Goal: Task Accomplishment & Management: Complete application form

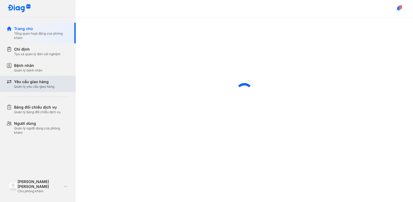
scroll to position [167, 0]
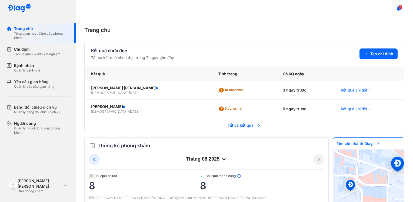
click at [251, 55] on section "Kết quả chưa đọc Tất cả kết quả chưa đọc trong 7 ngày gần đây Tạo chỉ định" at bounding box center [244, 53] width 307 height 13
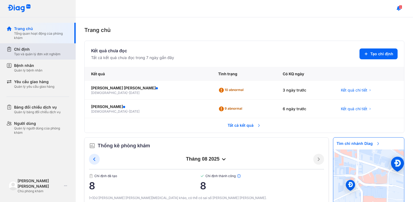
click at [33, 57] on div "Chỉ định Tạo và quản lý đơn xét nghiệm" at bounding box center [40, 51] width 69 height 16
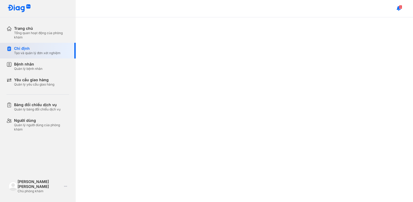
scroll to position [172, 0]
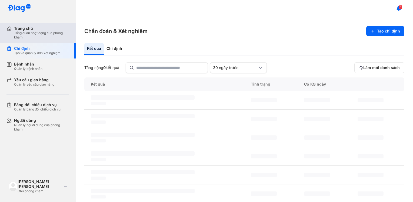
click at [28, 32] on div "Tổng quan hoạt động của phòng khám" at bounding box center [41, 35] width 55 height 9
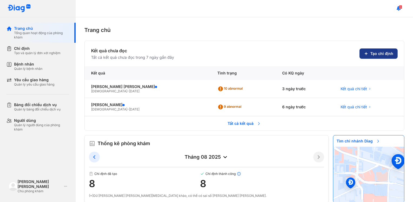
click at [392, 52] on button "Tạo chỉ định" at bounding box center [379, 53] width 38 height 10
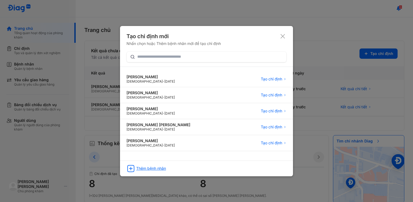
click at [143, 169] on div "Thêm bệnh nhân" at bounding box center [151, 168] width 30 height 5
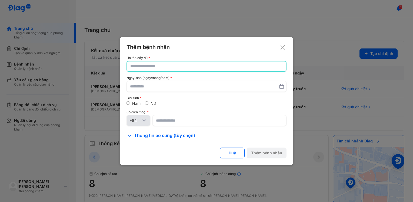
click at [142, 69] on input "text" at bounding box center [206, 66] width 153 height 10
click at [144, 67] on input "text" at bounding box center [206, 66] width 153 height 10
paste input "**********"
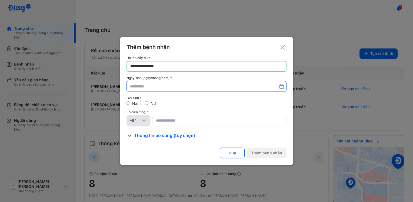
type input "**********"
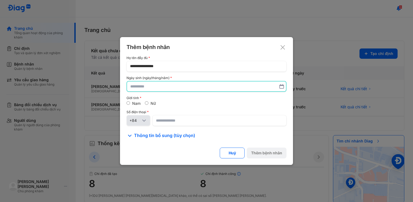
click at [147, 91] on input "text" at bounding box center [206, 86] width 153 height 10
click at [149, 100] on div "Giới tính Nam Nữ" at bounding box center [207, 101] width 160 height 10
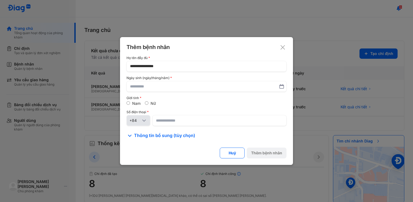
click at [153, 103] on label "Nữ" at bounding box center [153, 103] width 5 height 5
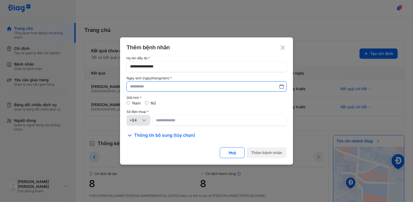
click at [149, 87] on input "text" at bounding box center [206, 86] width 153 height 10
click at [148, 86] on input "text" at bounding box center [206, 86] width 153 height 10
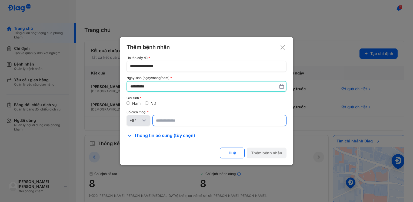
type input "**********"
click at [175, 123] on input at bounding box center [219, 121] width 127 height 10
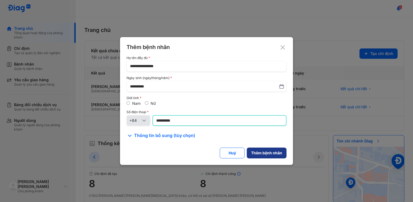
type input "**********"
click at [274, 153] on div "Thêm bệnh nhân" at bounding box center [266, 153] width 31 height 5
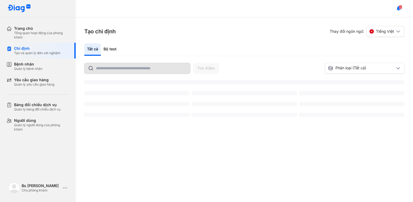
scroll to position [177, 0]
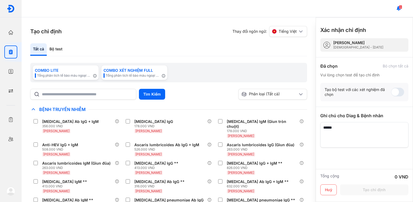
click at [160, 24] on div "Tạo chỉ định Thay đổi ngôn ngữ: Tiếng Việt Tất cả Bộ test COMBO LITE Tổng phân …" at bounding box center [169, 109] width 294 height 184
drag, startPoint x: 349, startPoint y: 135, endPoint x: 325, endPoint y: 130, distance: 24.7
click at [337, 131] on textarea at bounding box center [362, 134] width 84 height 25
click at [53, 52] on div "Bộ test" at bounding box center [56, 49] width 18 height 12
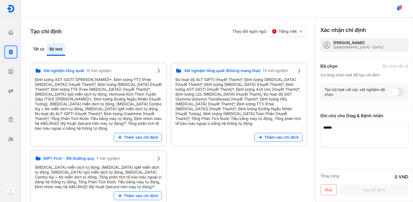
click at [53, 52] on div "Bộ test" at bounding box center [56, 49] width 18 height 12
click at [139, 135] on span "Thêm vào chỉ định" at bounding box center [141, 137] width 35 height 5
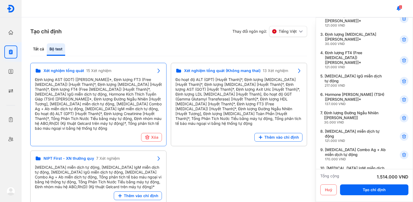
scroll to position [0, 0]
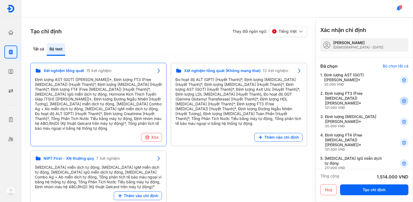
click at [400, 101] on div at bounding box center [404, 101] width 9 height 9
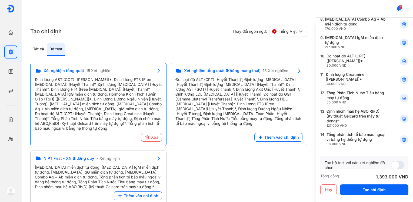
scroll to position [248, 0]
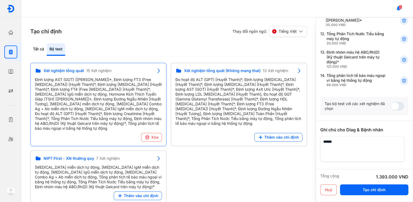
click at [360, 136] on textarea at bounding box center [362, 148] width 84 height 25
type textarea "*"
click at [29, 51] on div "Tạo chỉ định Thay đổi ngôn ngữ: Tiếng Việt Tất cả Bộ test COMBO LITE Tổng phân …" at bounding box center [169, 109] width 294 height 184
click at [37, 51] on div "Tất cả" at bounding box center [38, 49] width 16 height 12
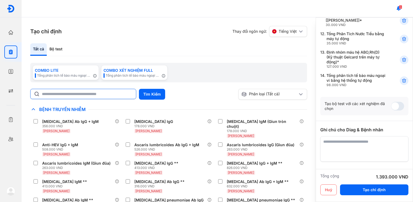
click at [65, 96] on input "text" at bounding box center [87, 94] width 91 height 10
click at [57, 53] on div "Bộ test" at bounding box center [56, 49] width 18 height 12
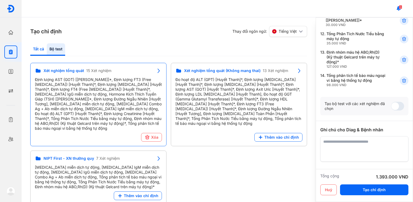
click at [36, 55] on div "Tất cả" at bounding box center [38, 49] width 16 height 12
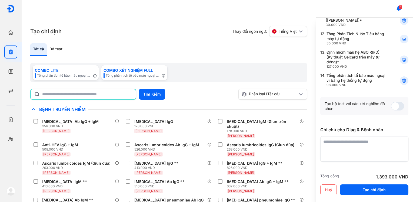
click at [76, 96] on input "text" at bounding box center [87, 94] width 90 height 10
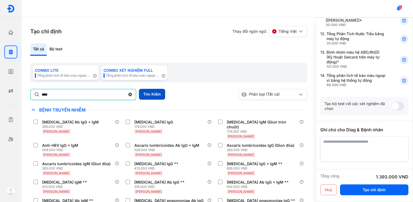
click at [157, 92] on button "Tìm Kiếm" at bounding box center [152, 94] width 26 height 11
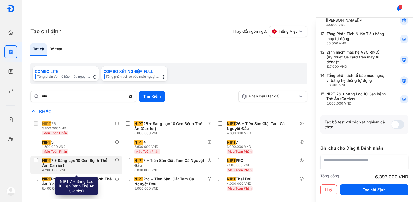
click at [36, 163] on label at bounding box center [37, 160] width 6 height 5
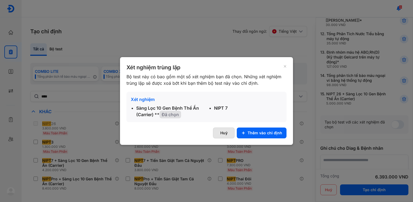
click at [228, 133] on button "Huỷ" at bounding box center [224, 132] width 22 height 11
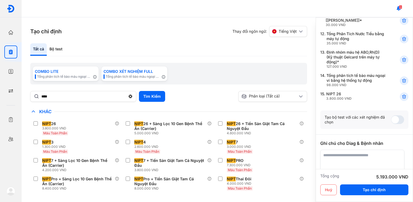
click at [342, 150] on textarea at bounding box center [362, 162] width 84 height 25
click at [359, 150] on textarea at bounding box center [362, 162] width 84 height 25
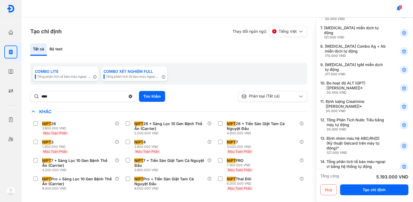
scroll to position [262, 0]
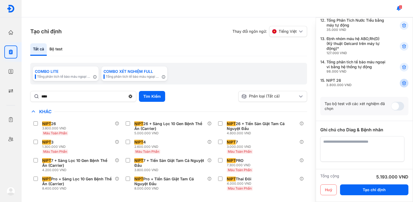
click at [402, 80] on icon at bounding box center [404, 82] width 5 height 5
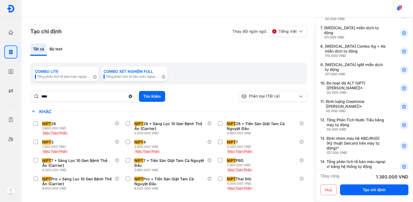
scroll to position [248, 0]
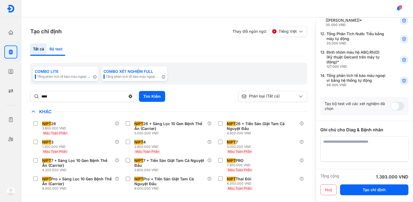
click at [62, 52] on div "Bộ test" at bounding box center [56, 49] width 18 height 12
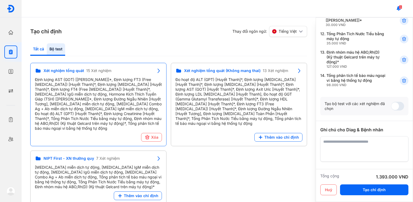
click at [38, 52] on div "Tất cả" at bounding box center [38, 49] width 16 height 12
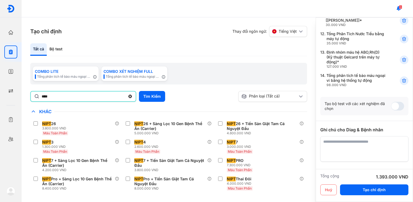
click at [61, 96] on input "****" at bounding box center [84, 96] width 84 height 10
drag, startPoint x: 3, startPoint y: 97, endPoint x: 0, endPoint y: 98, distance: 3.3
click at [0, 98] on html "Trang chủ Tổng quan hoạt động của phòng khám Chỉ định Tạo và quản lý đơn xét ng…" at bounding box center [206, 101] width 413 height 202
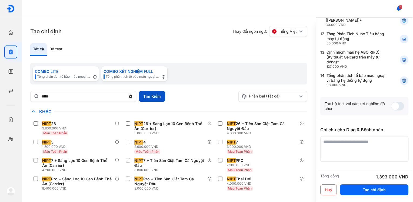
click at [144, 96] on button "Tìm Kiếm" at bounding box center [152, 96] width 26 height 11
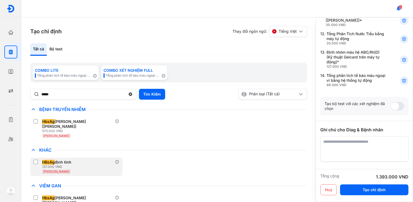
click at [38, 160] on label at bounding box center [37, 162] width 6 height 5
click at [43, 160] on span "HBsAg" at bounding box center [48, 162] width 12 height 5
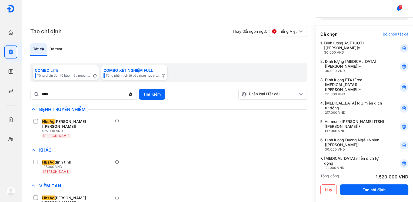
scroll to position [0, 0]
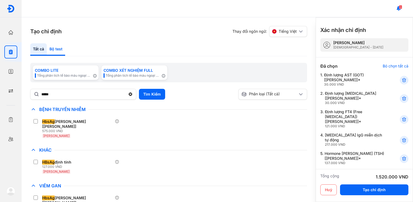
click at [56, 46] on div "Bộ test" at bounding box center [56, 49] width 18 height 12
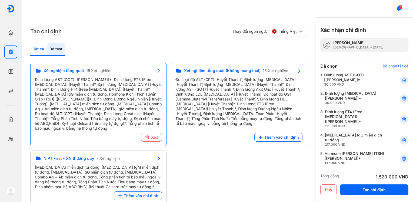
click at [41, 47] on div "Tất cả" at bounding box center [38, 49] width 16 height 12
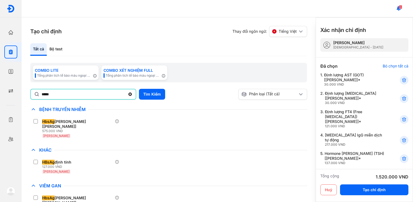
click at [58, 95] on input "*****" at bounding box center [84, 94] width 84 height 10
drag, startPoint x: 58, startPoint y: 95, endPoint x: 0, endPoint y: 114, distance: 61.0
click at [0, 114] on html "Trang chủ Tổng quan hoạt động của phòng khám Chỉ định Tạo và quản lý đơn xét ng…" at bounding box center [206, 101] width 413 height 202
type input "****"
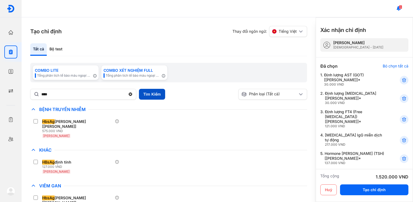
click at [155, 91] on button "Tìm Kiếm" at bounding box center [152, 94] width 26 height 11
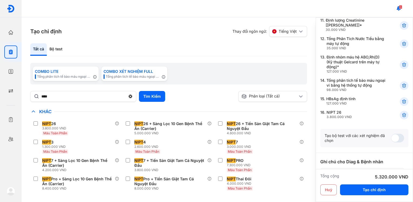
scroll to position [275, 0]
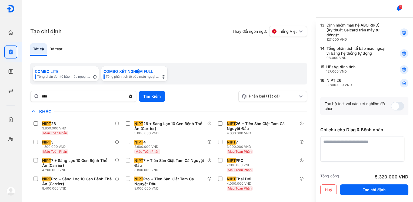
click at [380, 136] on textarea at bounding box center [362, 148] width 84 height 25
type textarea "*"
click at [388, 136] on textarea at bounding box center [362, 148] width 84 height 25
click at [402, 136] on textarea at bounding box center [362, 148] width 84 height 25
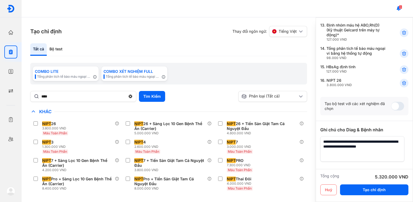
click at [385, 136] on textarea at bounding box center [362, 148] width 84 height 25
type textarea "**********"
click at [357, 190] on button "Tạo chỉ định" at bounding box center [374, 189] width 68 height 11
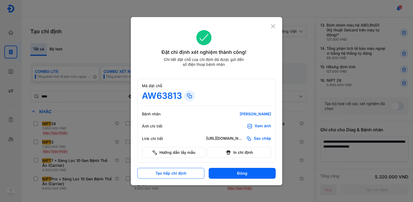
scroll to position [0, 0]
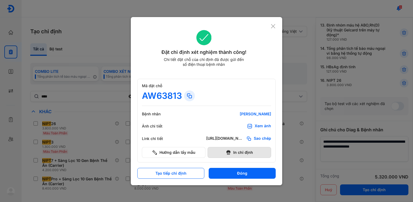
click at [251, 153] on button "In chỉ định" at bounding box center [240, 152] width 64 height 11
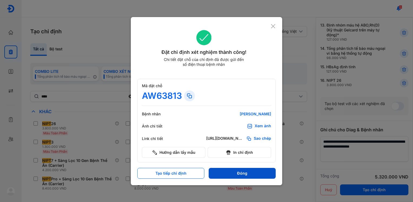
click at [247, 175] on button "Đóng" at bounding box center [242, 173] width 67 height 11
